Goal: Task Accomplishment & Management: Complete application form

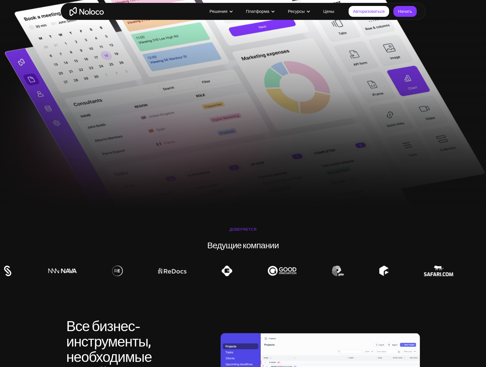
scroll to position [114, 0]
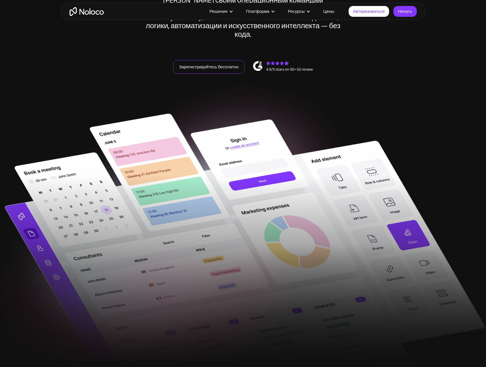
click at [206, 63] on font "Зарегистрируйтесь бесплатно" at bounding box center [209, 67] width 60 height 8
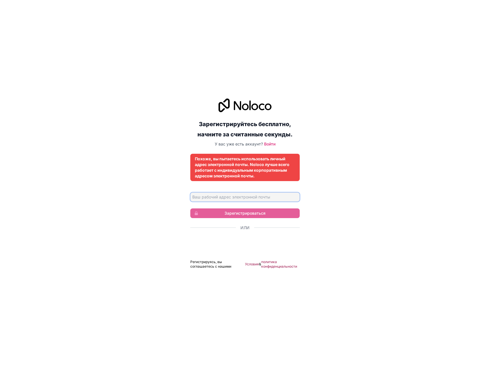
click at [242, 196] on input "Адрес электронной почты" at bounding box center [244, 197] width 109 height 9
click at [265, 193] on input "Адрес электронной почты" at bounding box center [244, 197] width 109 height 9
click at [357, 224] on div "Зарегистрируйтесь бесплатно, начните за считанные секунды. У вас уже есть аккау…" at bounding box center [245, 184] width 490 height 186
click at [231, 198] on input "Адрес электронной почты" at bounding box center [244, 197] width 109 height 9
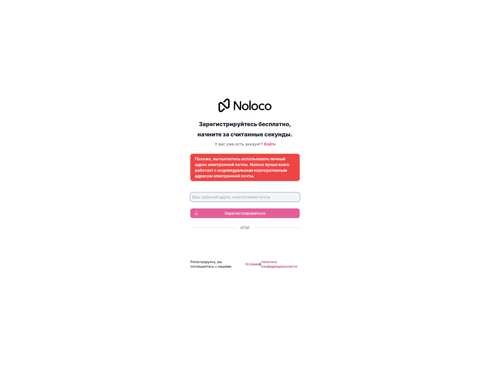
type input "ivan.konoplev@td-logistic.ru"
click at [269, 143] on font "Войти" at bounding box center [269, 144] width 11 height 5
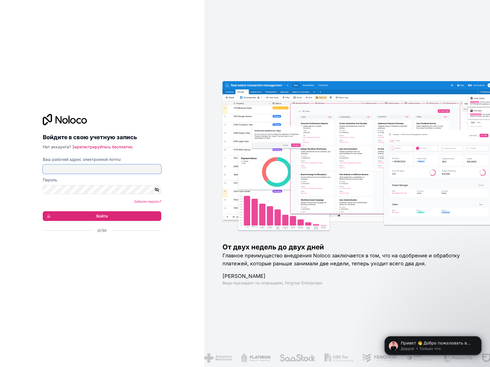
click at [116, 172] on input "Ваш рабочий адрес электронной почты" at bounding box center [102, 169] width 119 height 9
